Goal: Task Accomplishment & Management: Use online tool/utility

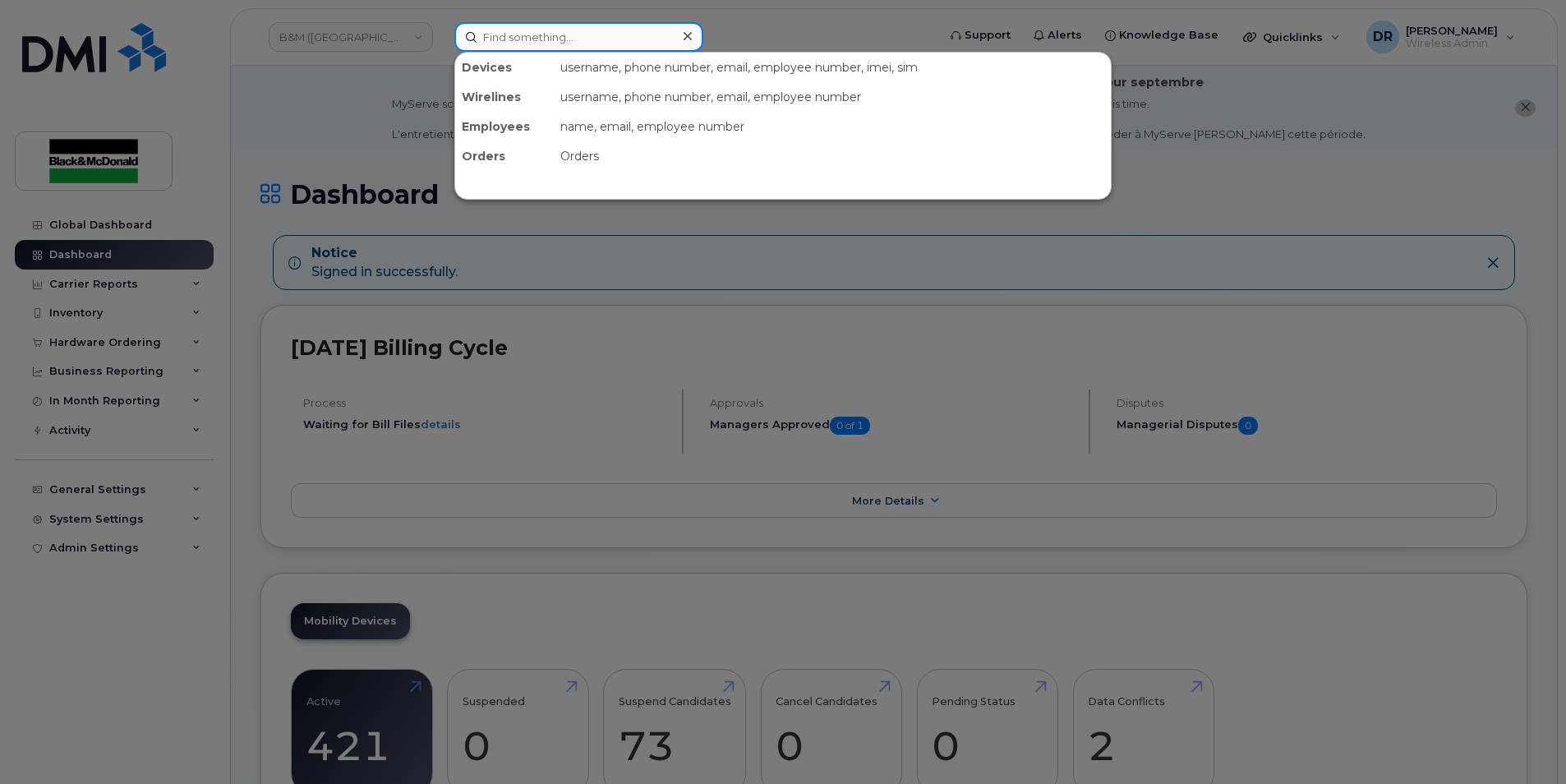
click at [534, 31] on input at bounding box center [578, 37] width 249 height 30
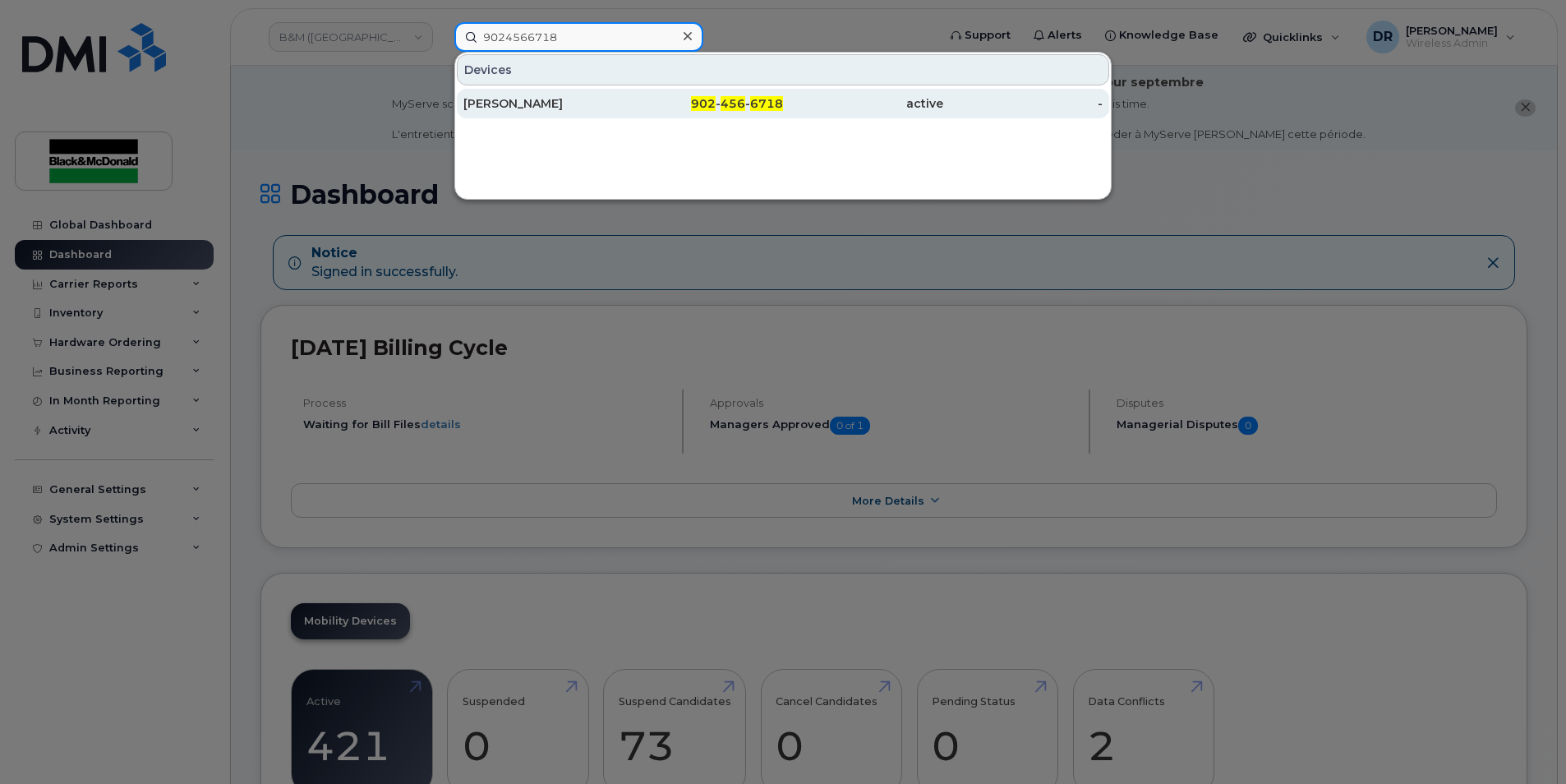
type input "9024566718"
drag, startPoint x: 527, startPoint y: 106, endPoint x: 538, endPoint y: 108, distance: 11.2
click at [527, 106] on div "[PERSON_NAME]" at bounding box center [543, 103] width 160 height 17
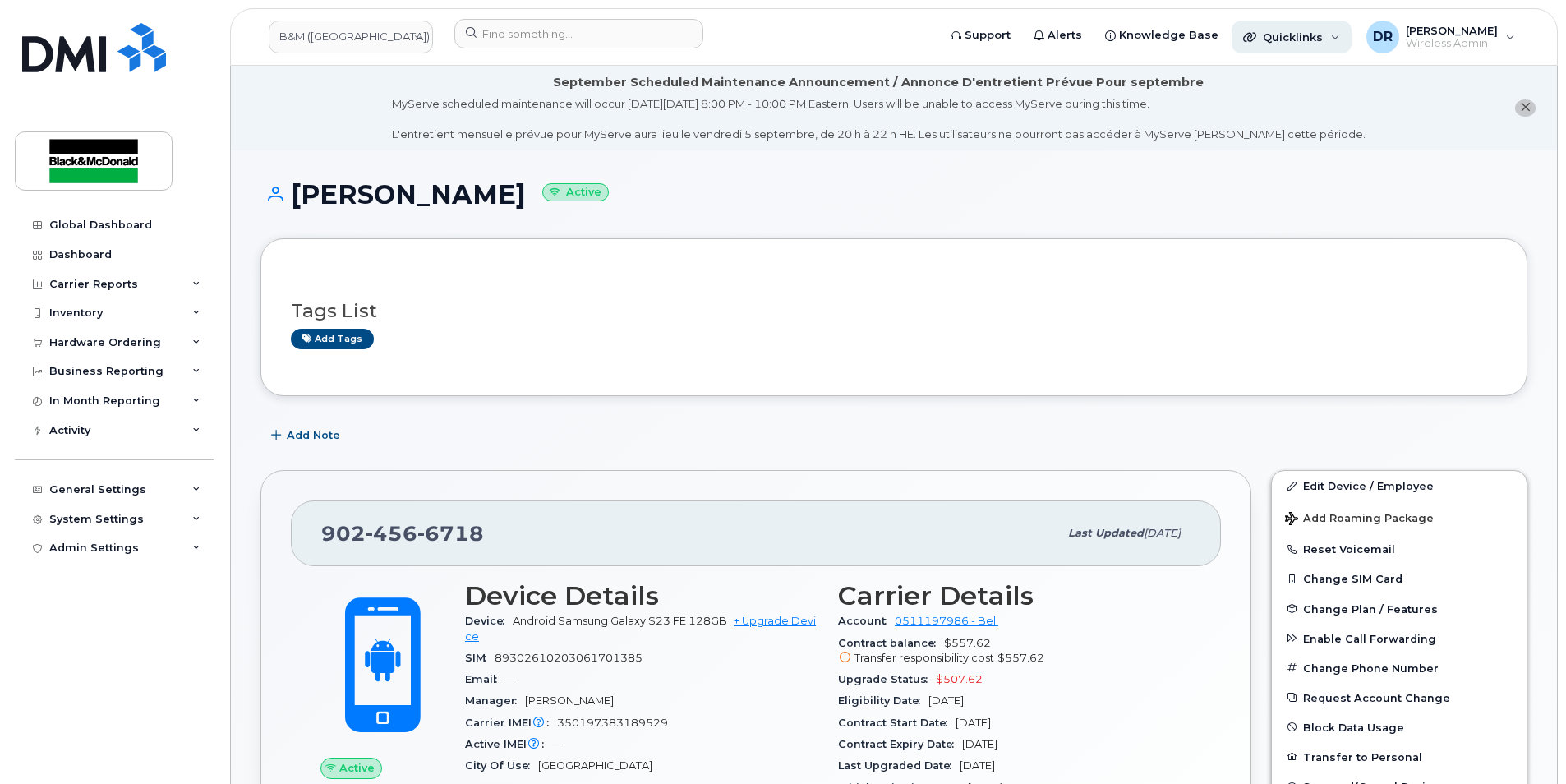
click at [1338, 37] on div "Quicklinks" at bounding box center [1291, 36] width 120 height 33
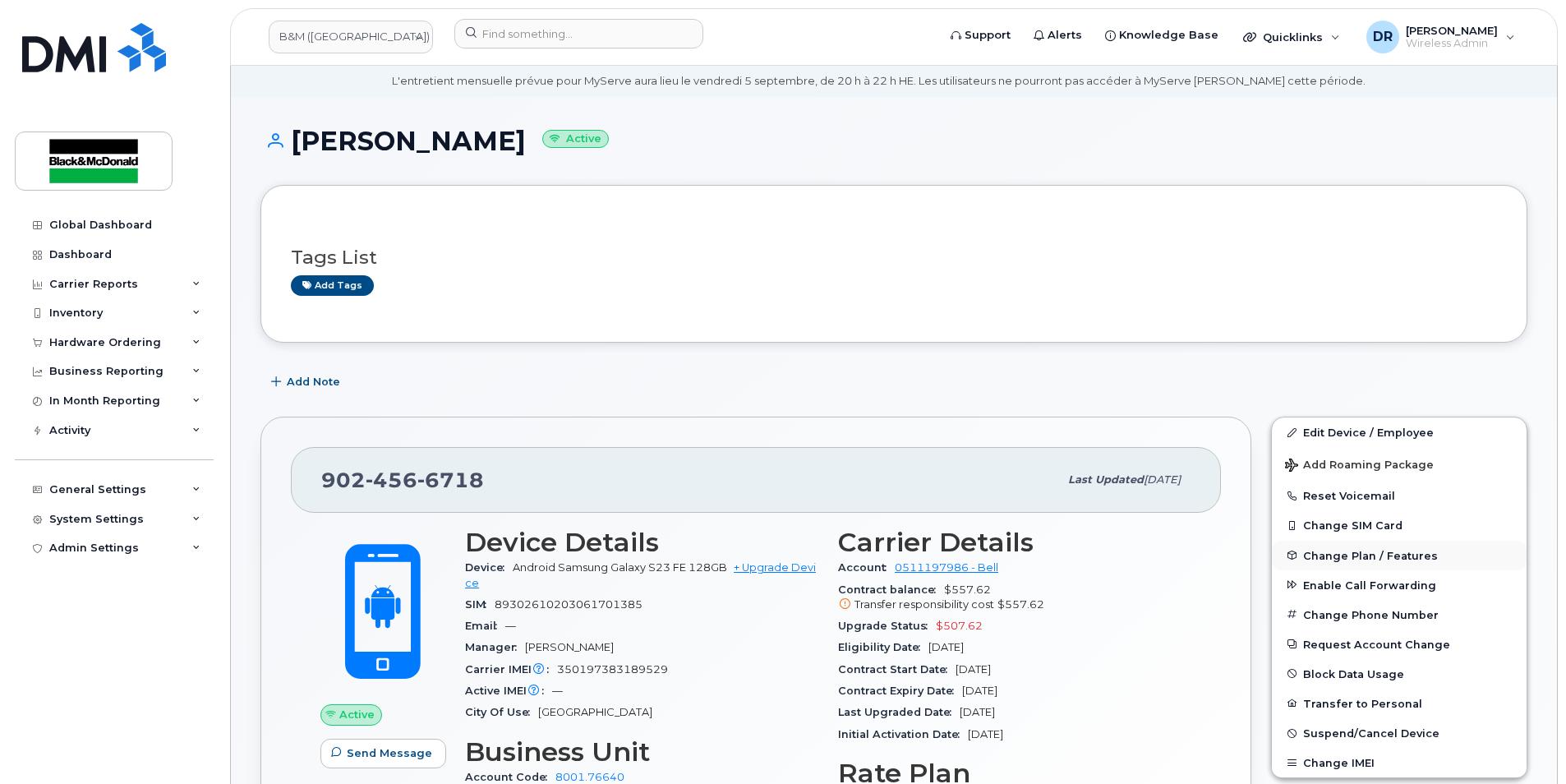
scroll to position [82, 0]
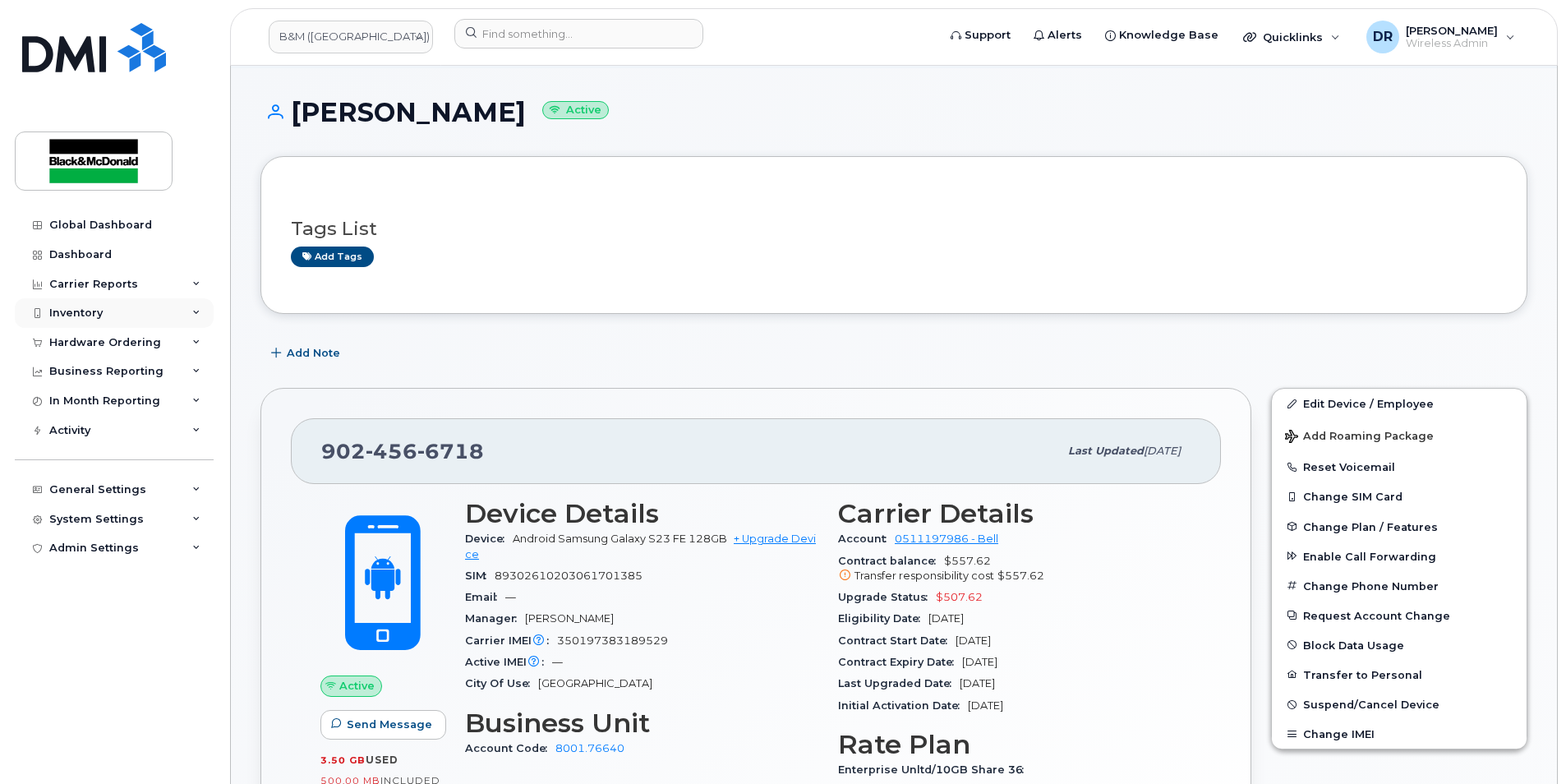
click at [200, 313] on icon at bounding box center [195, 312] width 8 height 8
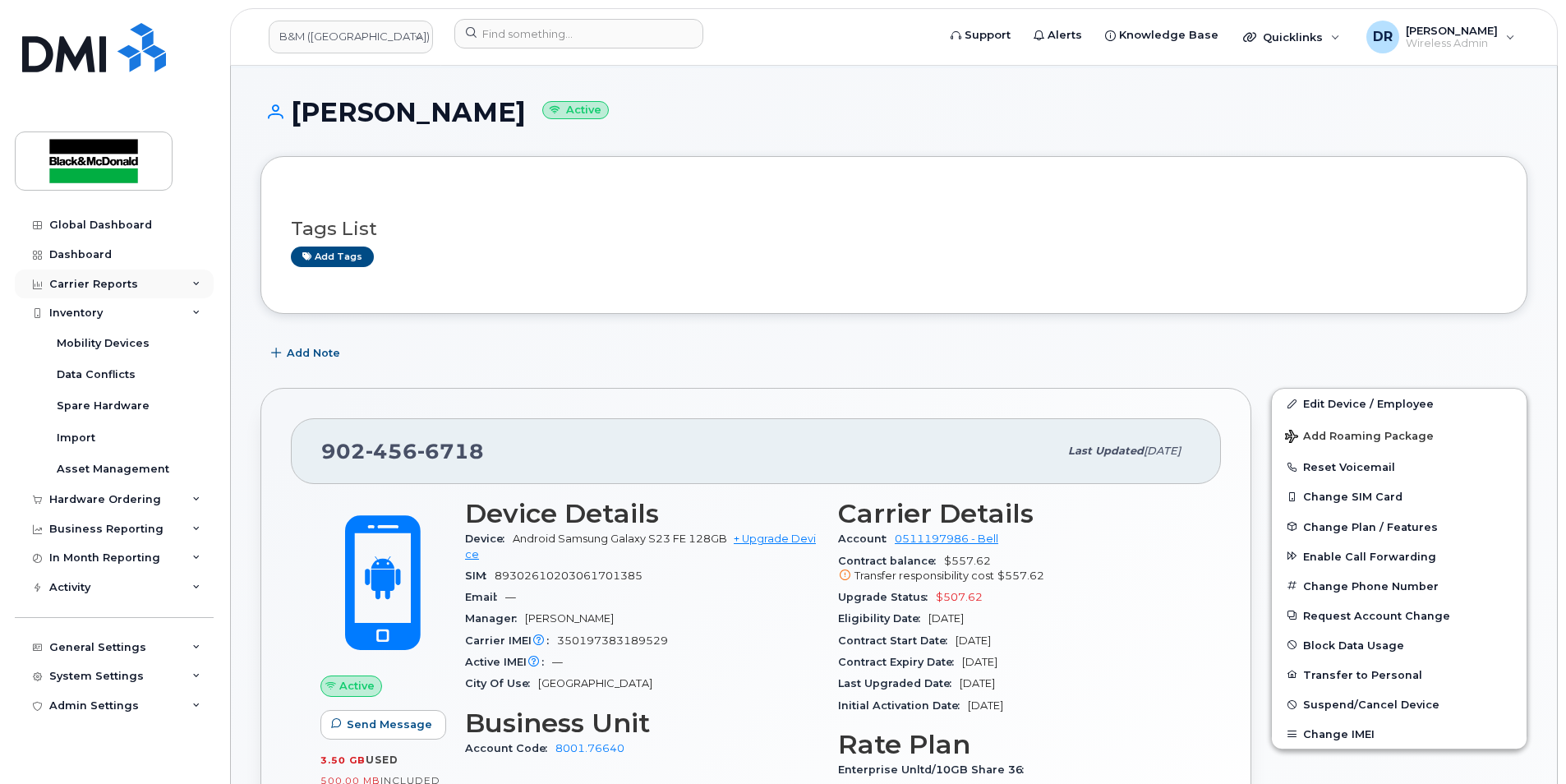
click at [195, 284] on icon at bounding box center [195, 283] width 8 height 8
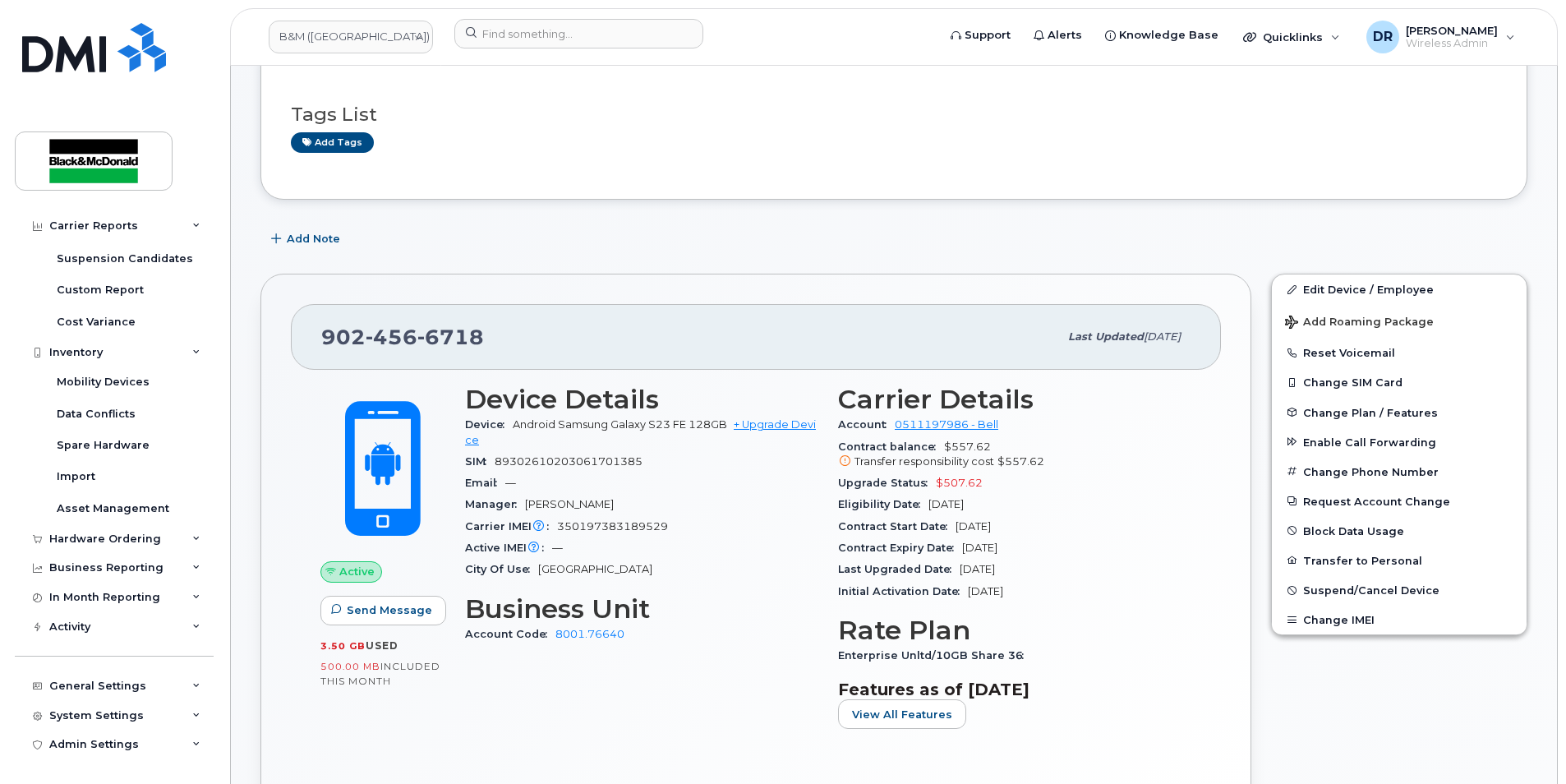
scroll to position [246, 0]
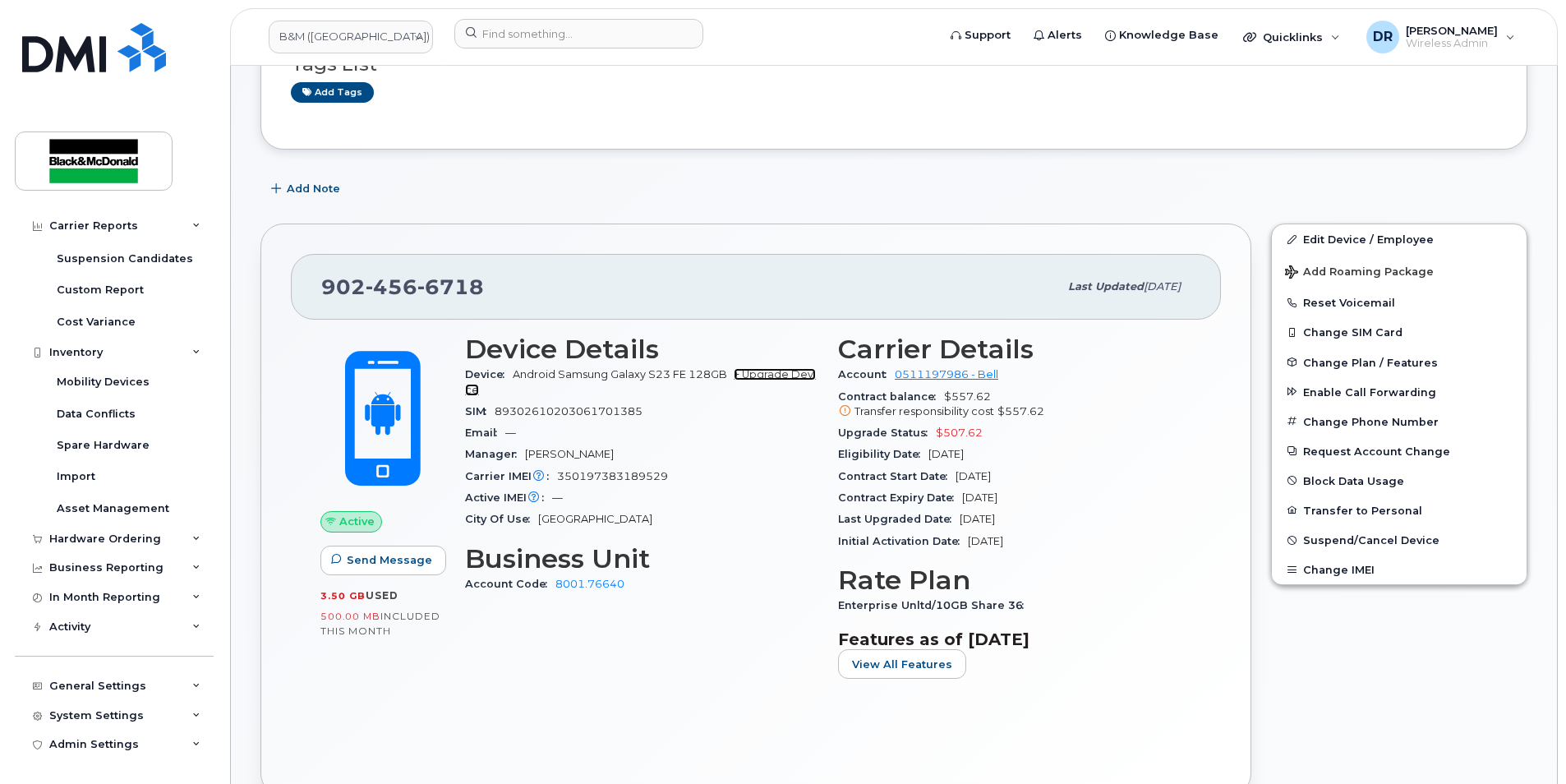
click at [793, 372] on link "+ Upgrade Device" at bounding box center [640, 381] width 351 height 27
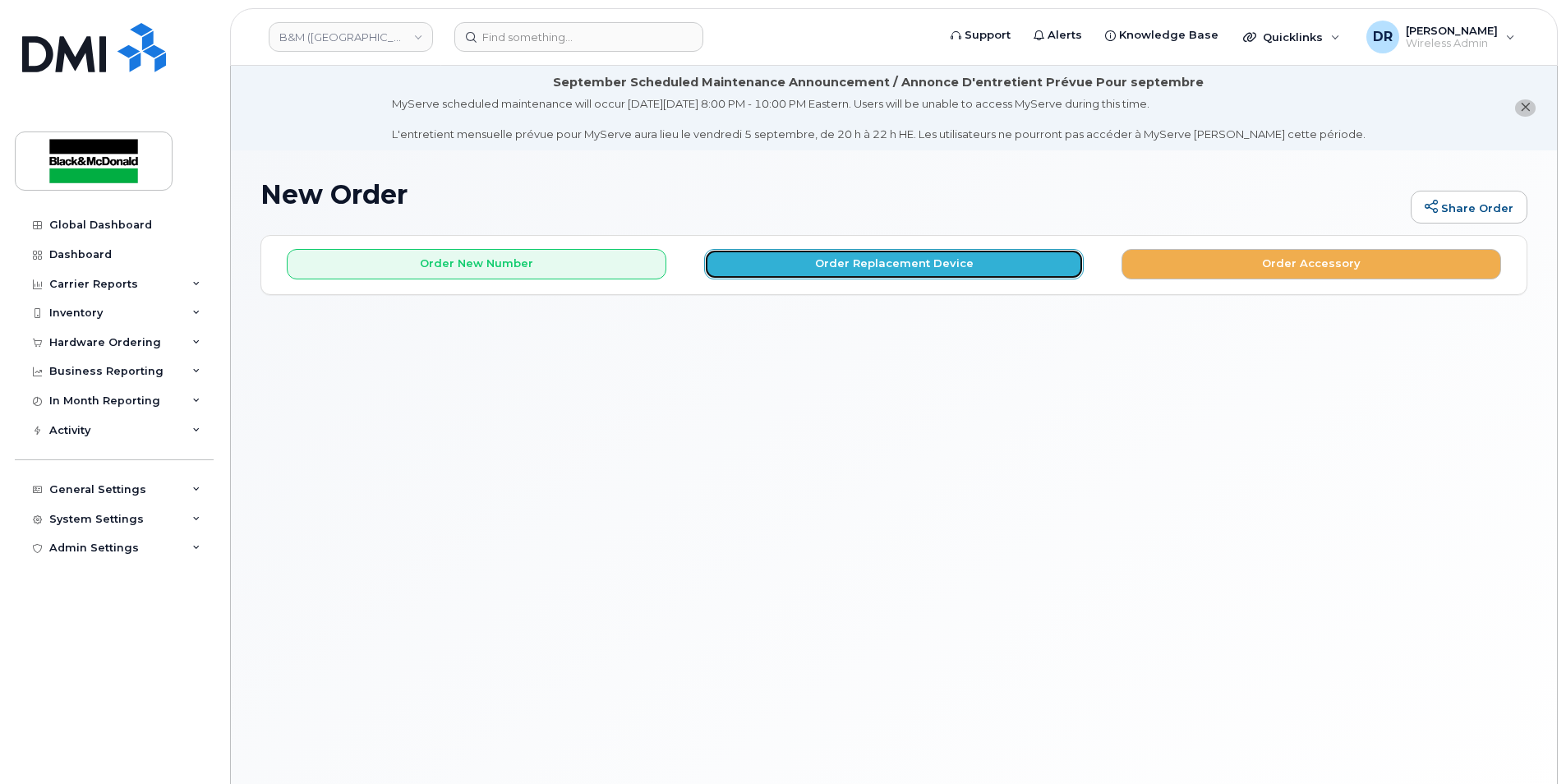
click at [940, 267] on button "Order Replacement Device" at bounding box center [893, 264] width 379 height 31
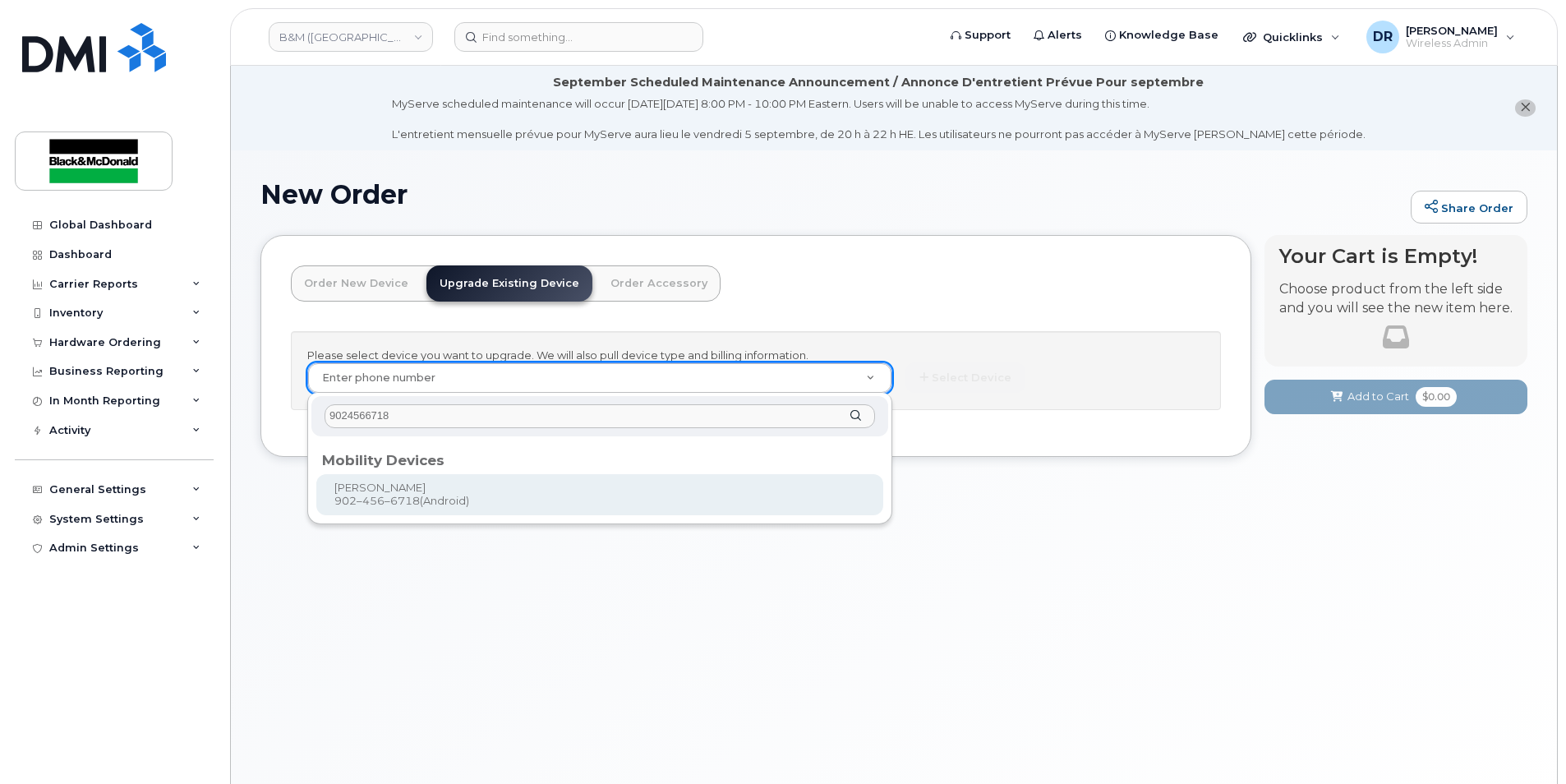
type input "9024566718"
type input "401998"
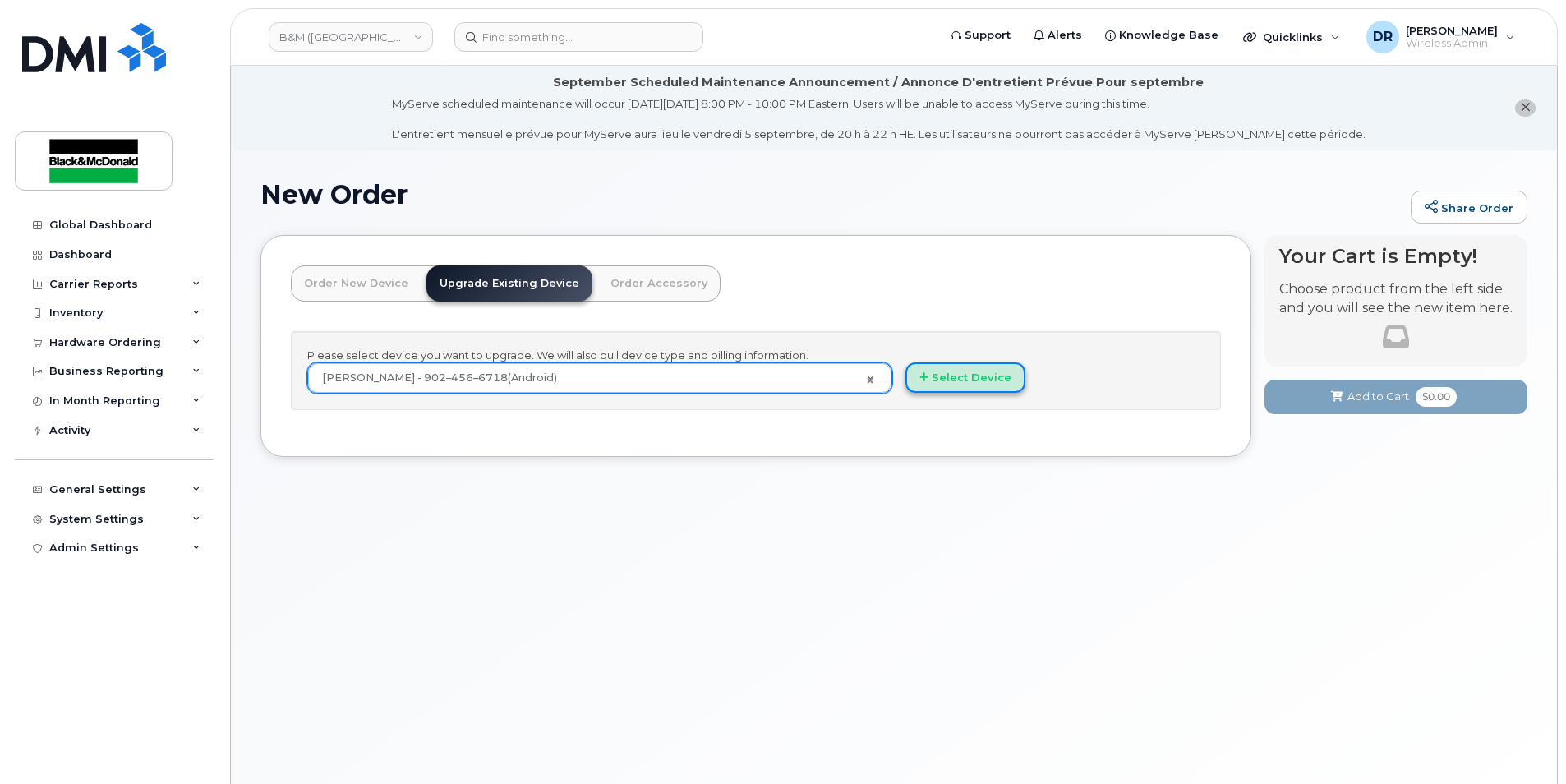
click at [925, 375] on icon "button" at bounding box center [924, 377] width 9 height 11
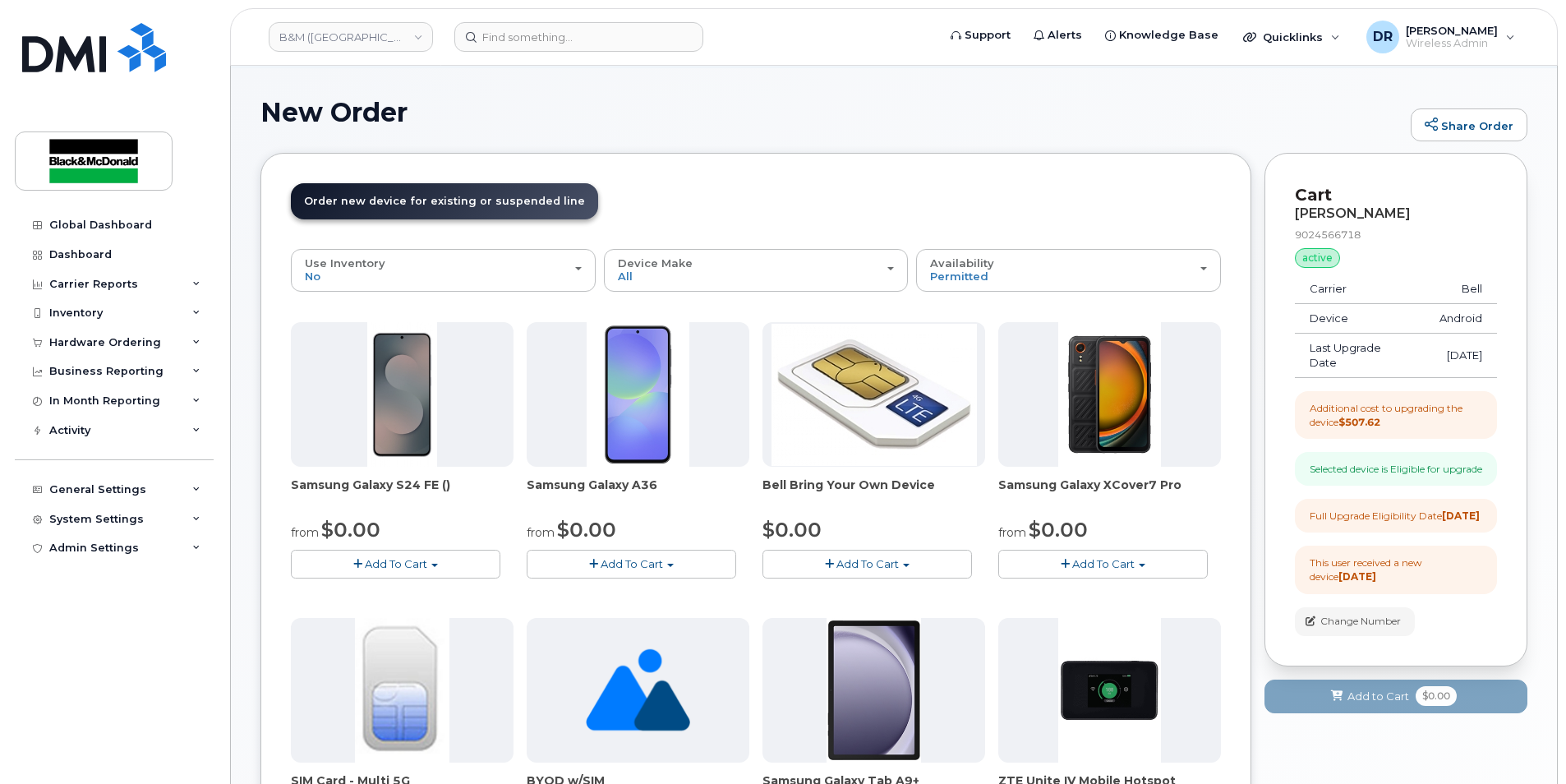
scroll to position [165, 0]
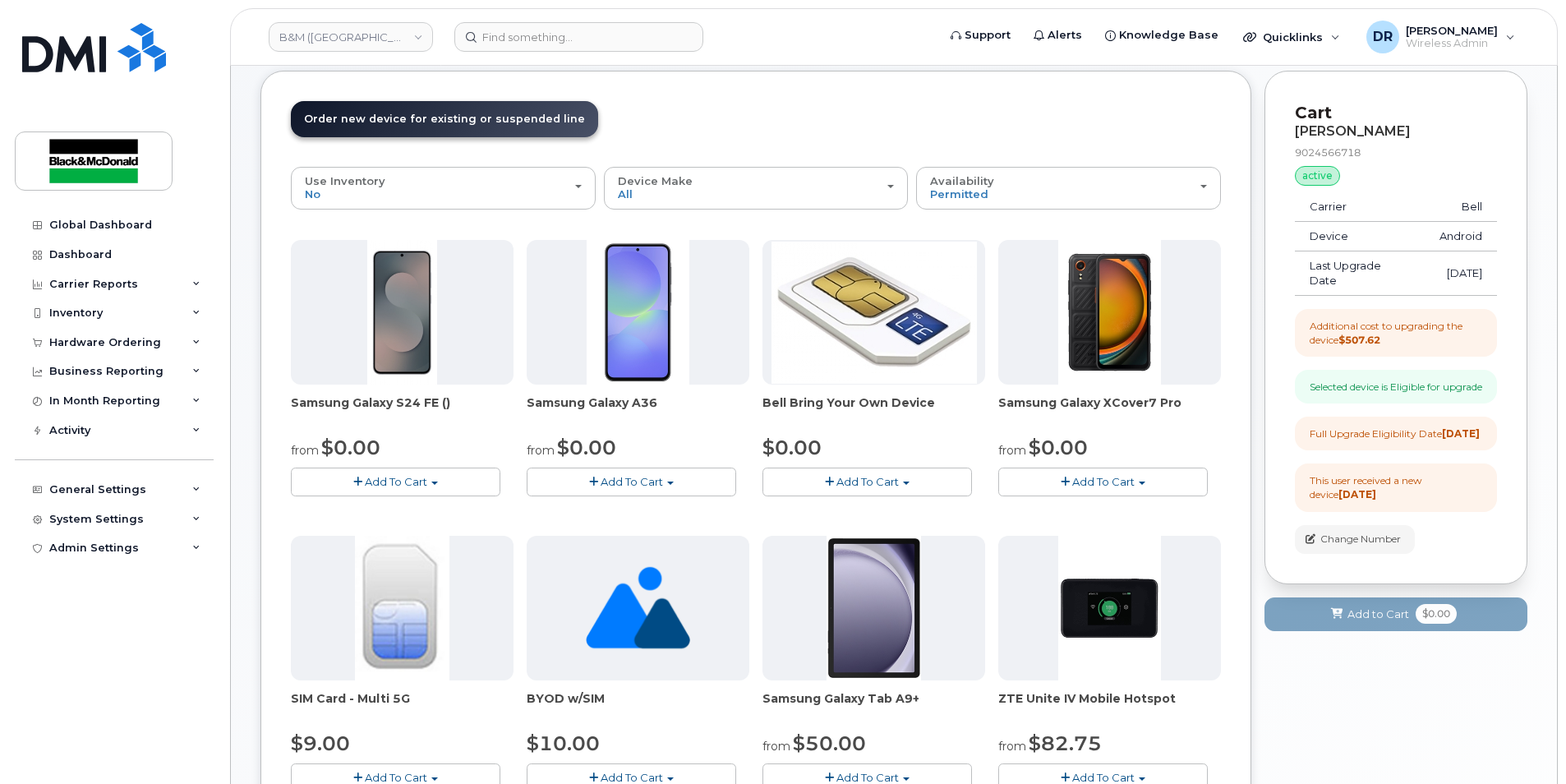
click at [398, 354] on img at bounding box center [402, 312] width 70 height 144
